Goal: Transaction & Acquisition: Subscribe to service/newsletter

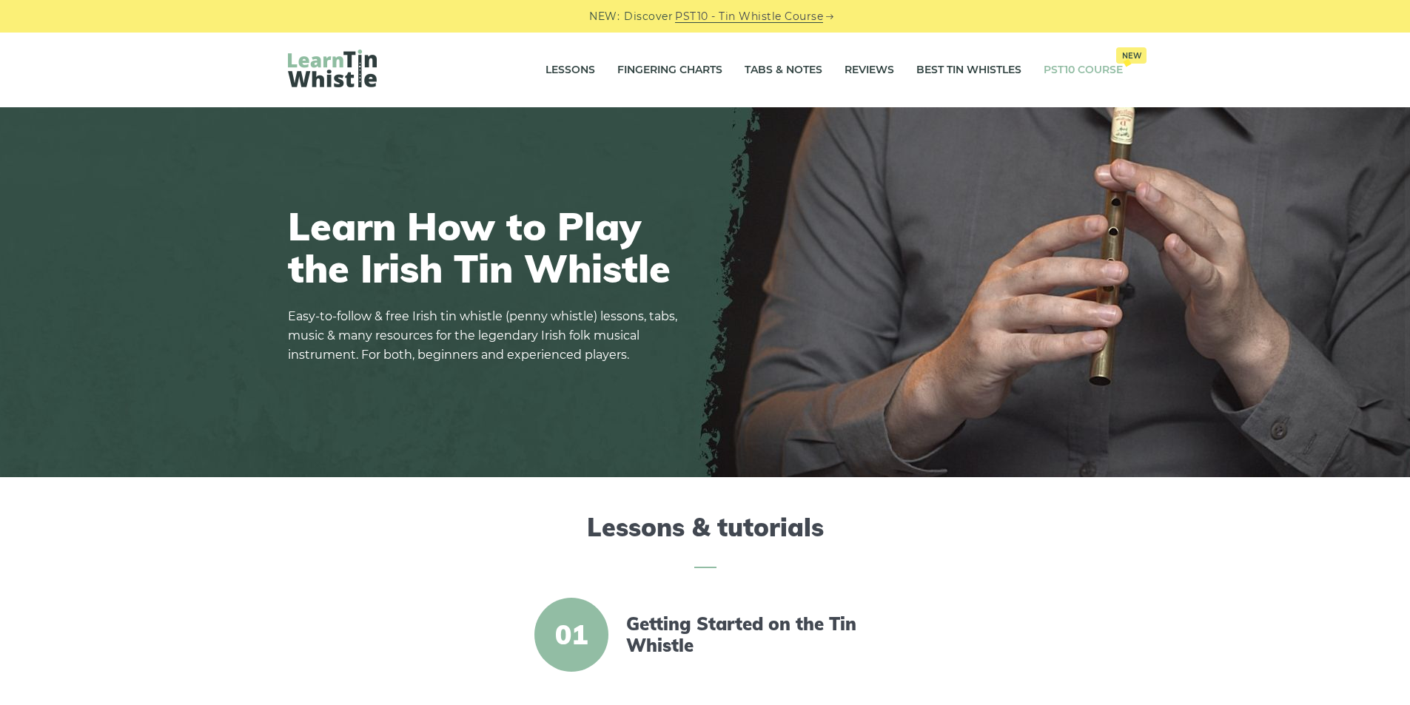
click at [1087, 71] on link "PST10 Course New" at bounding box center [1083, 70] width 79 height 37
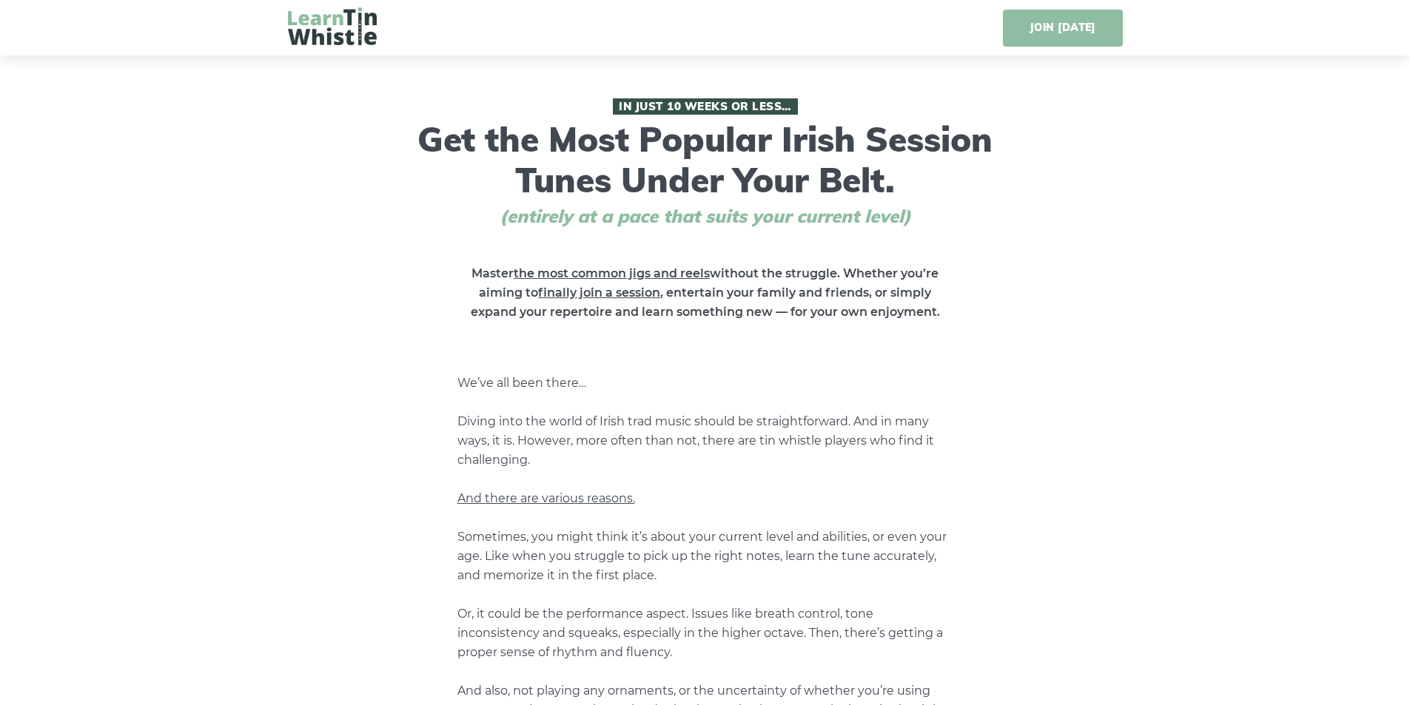
click at [1058, 27] on link "JOIN [DATE]" at bounding box center [1062, 28] width 119 height 37
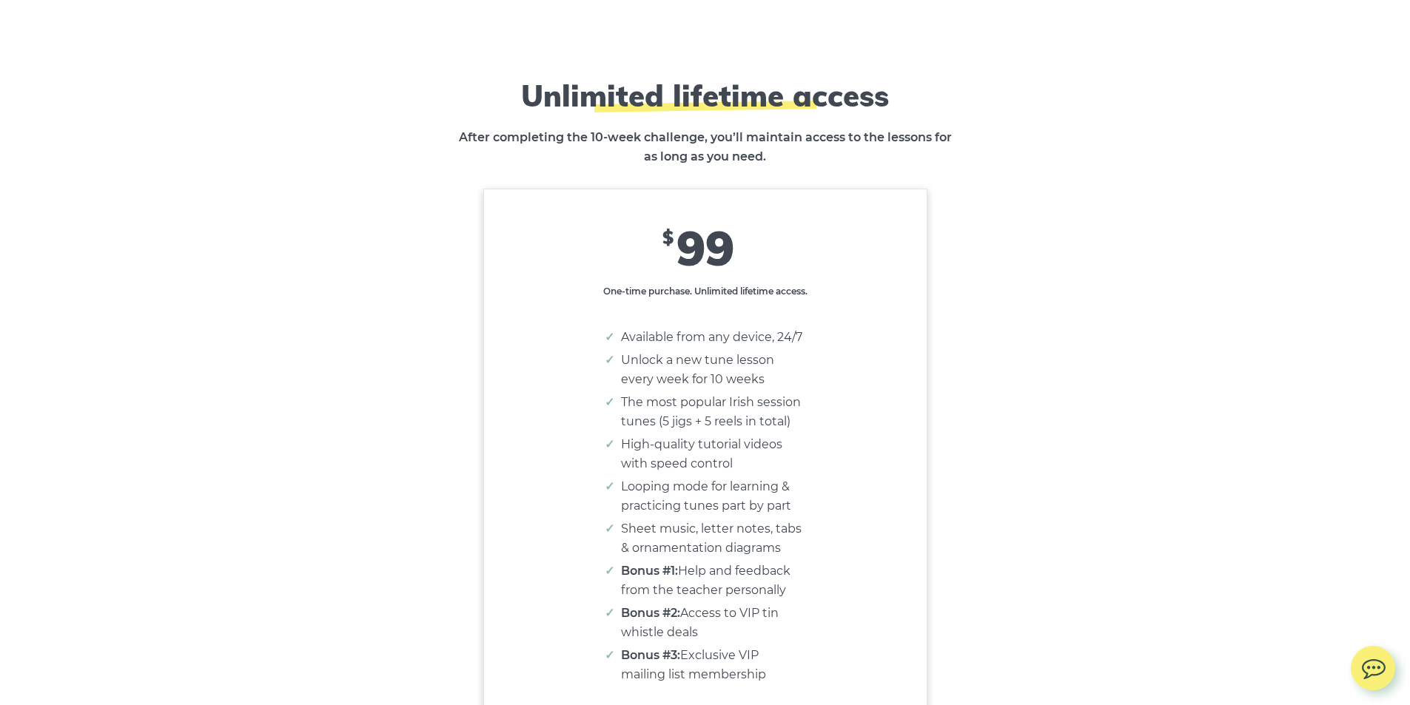
scroll to position [9269, 0]
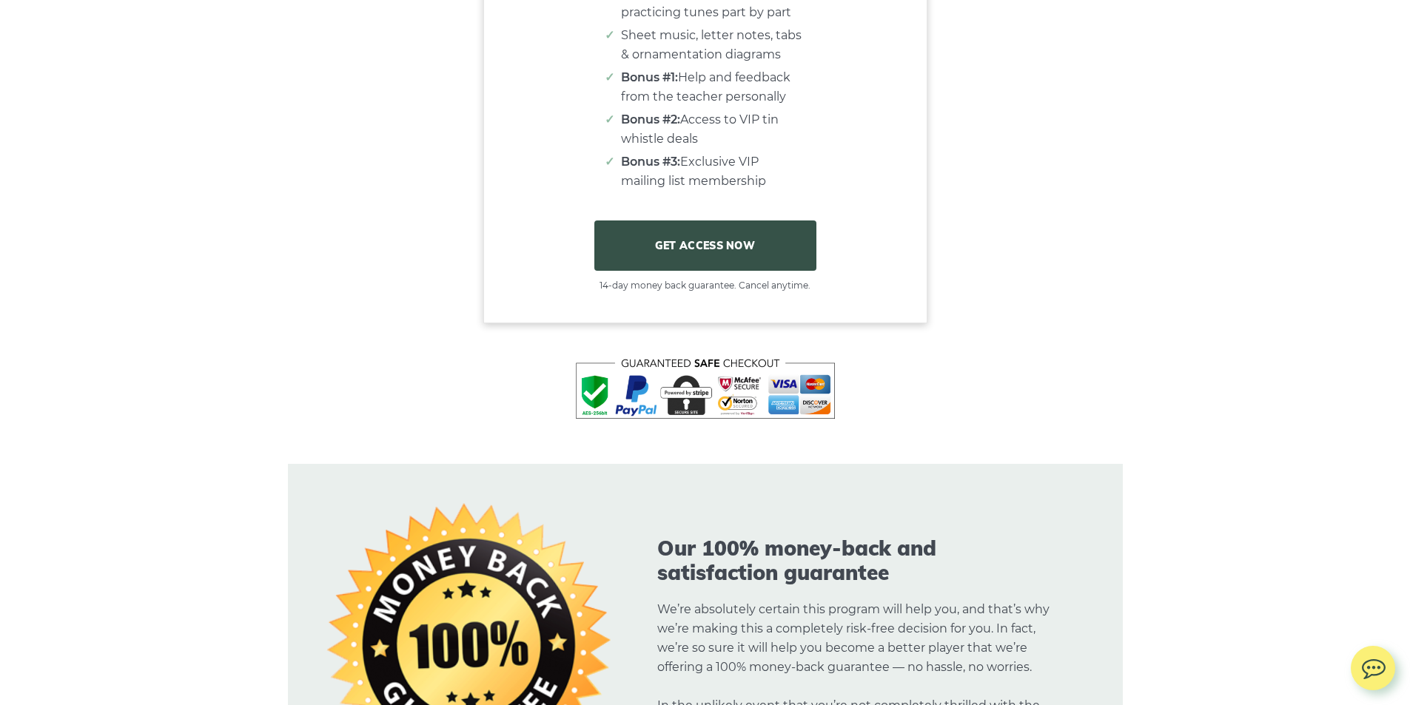
click at [697, 264] on link "GET ACCESS NOW" at bounding box center [705, 246] width 222 height 50
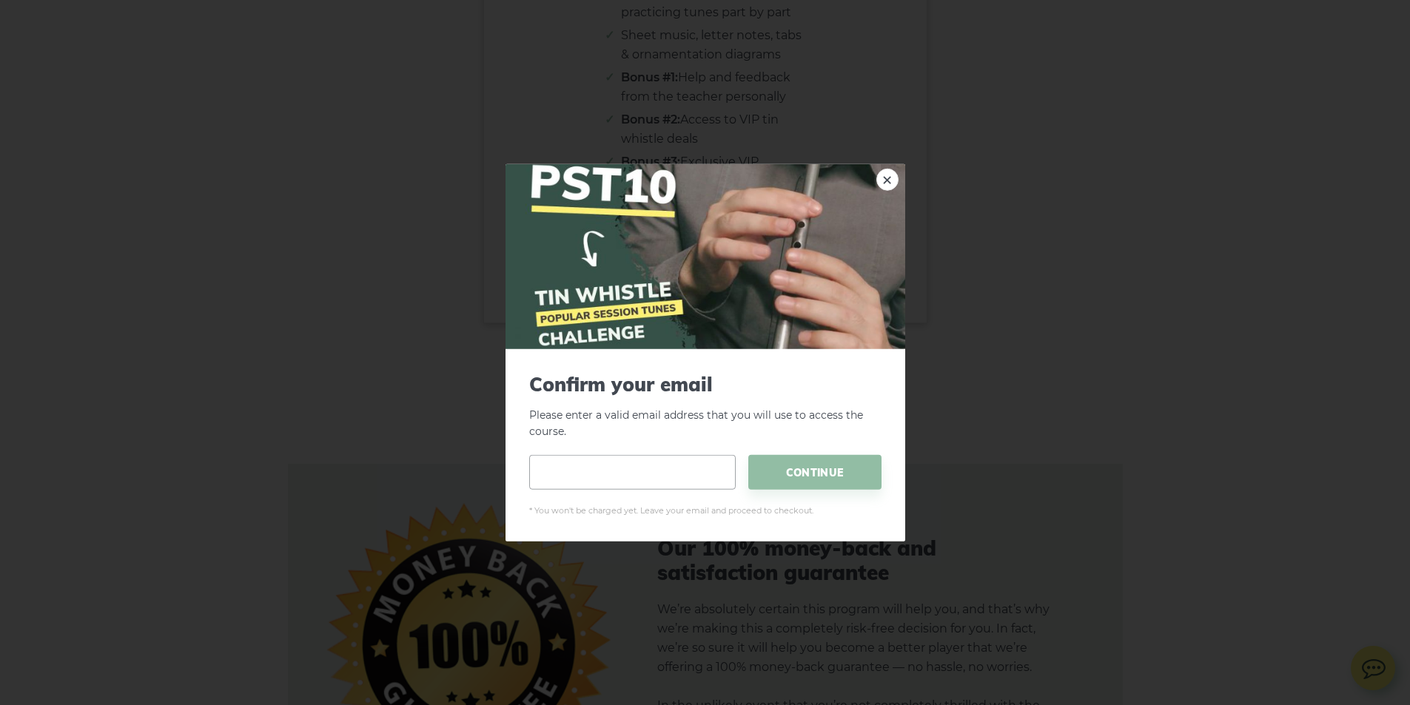
click at [580, 460] on input "email" at bounding box center [632, 472] width 207 height 35
type input "**********"
click at [811, 467] on span "CONTINUE" at bounding box center [814, 472] width 133 height 35
